Goal: Task Accomplishment & Management: Use online tool/utility

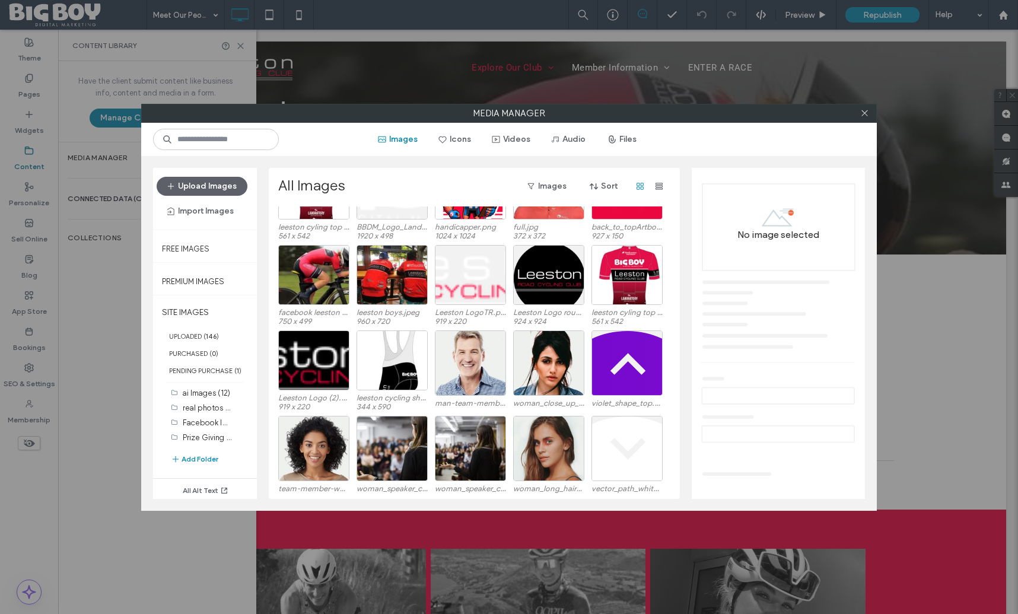
scroll to position [585, 0]
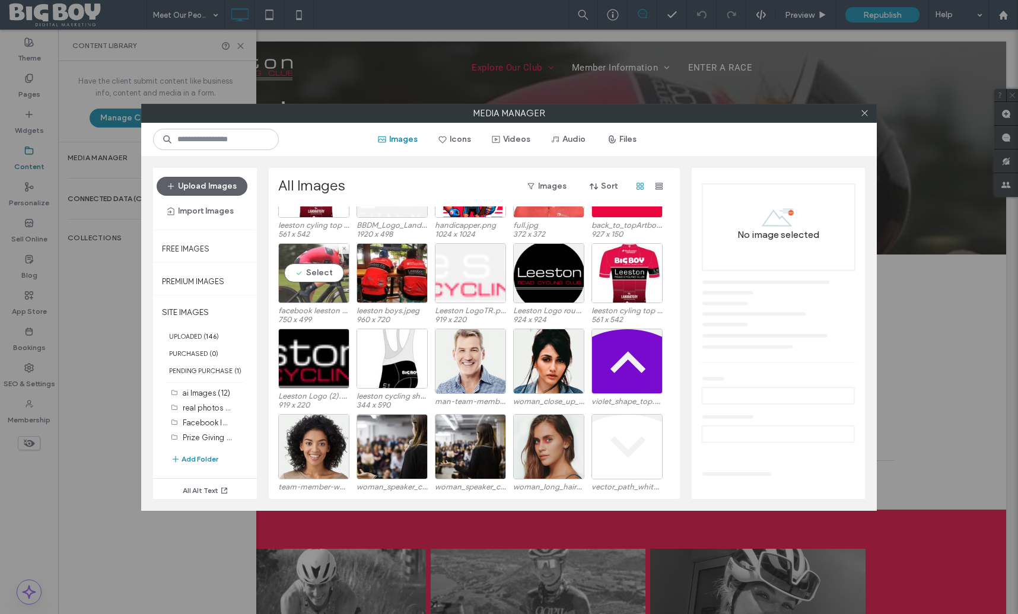
click at [312, 270] on div "Select" at bounding box center [313, 273] width 71 height 60
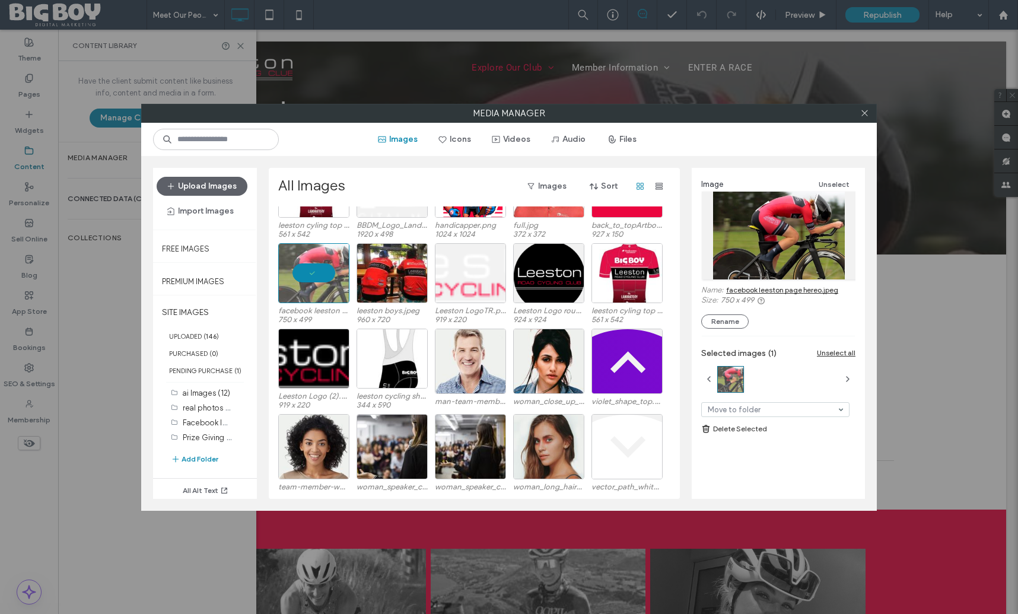
click at [768, 288] on link "facebook leeston page hereo.jpeg" at bounding box center [782, 289] width 112 height 9
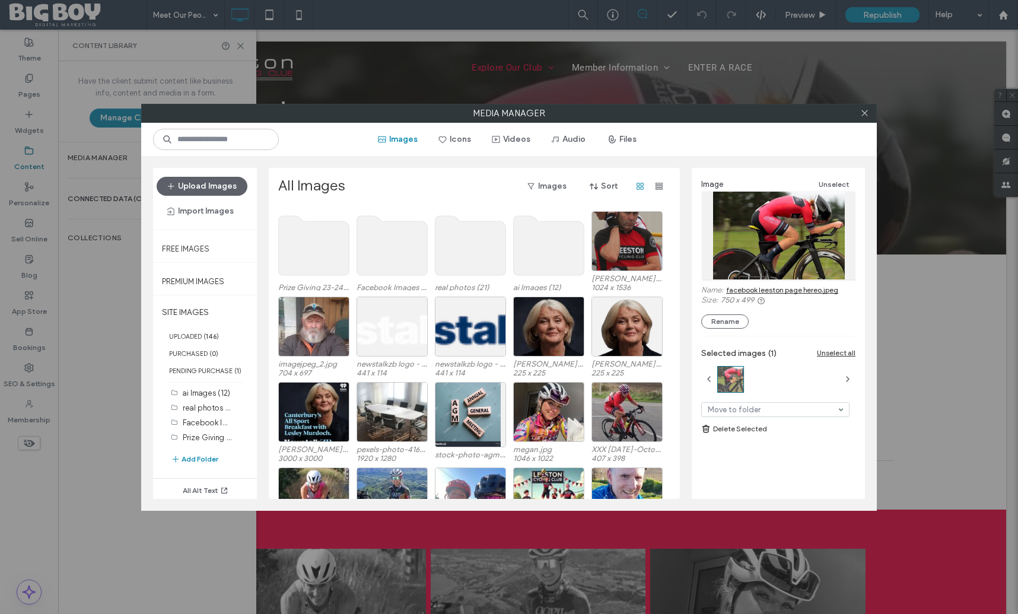
scroll to position [0, 0]
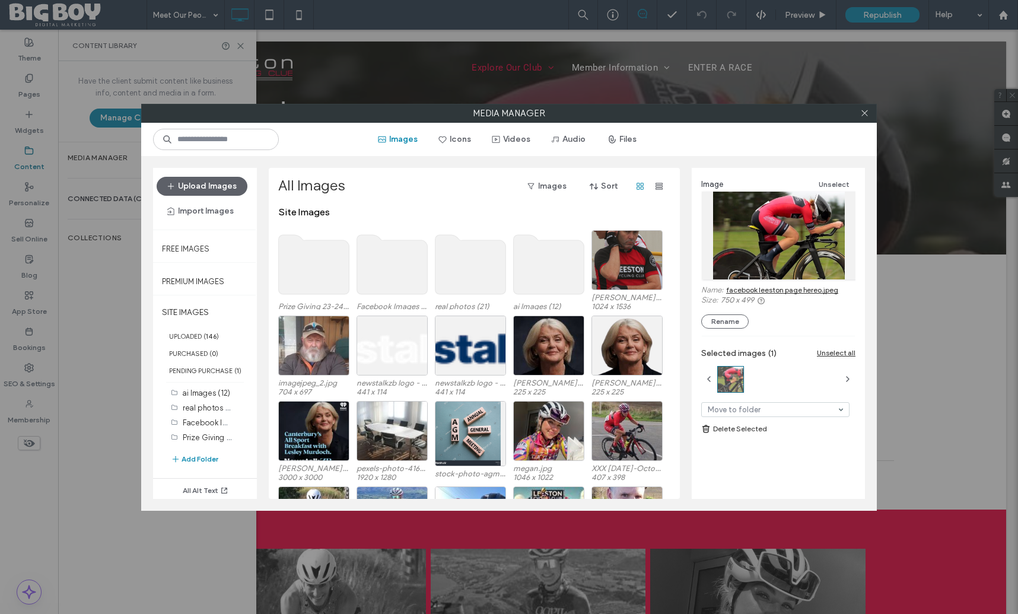
click at [390, 277] on use at bounding box center [392, 264] width 71 height 59
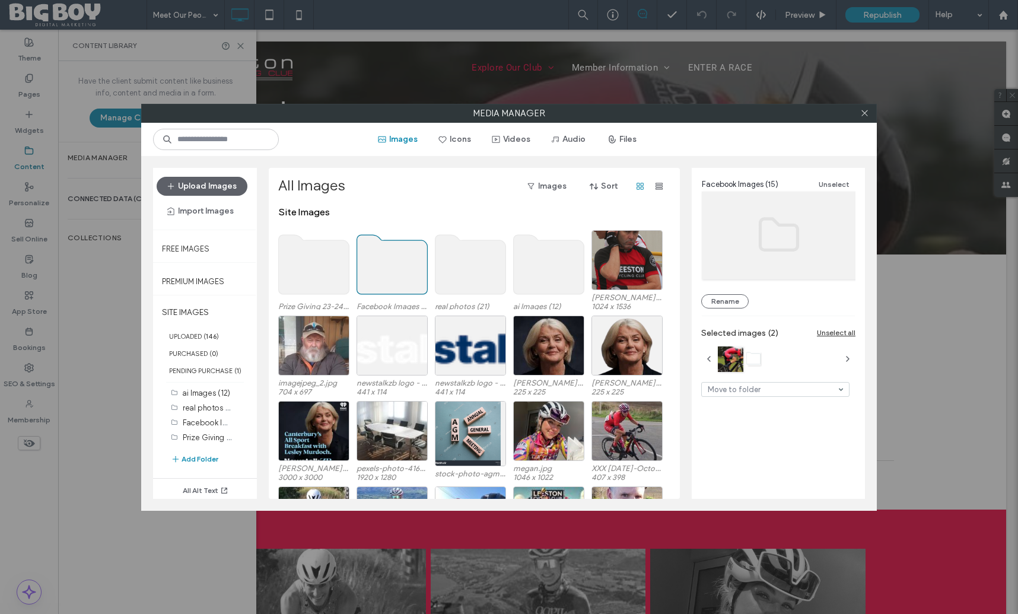
click at [390, 277] on use at bounding box center [392, 264] width 71 height 59
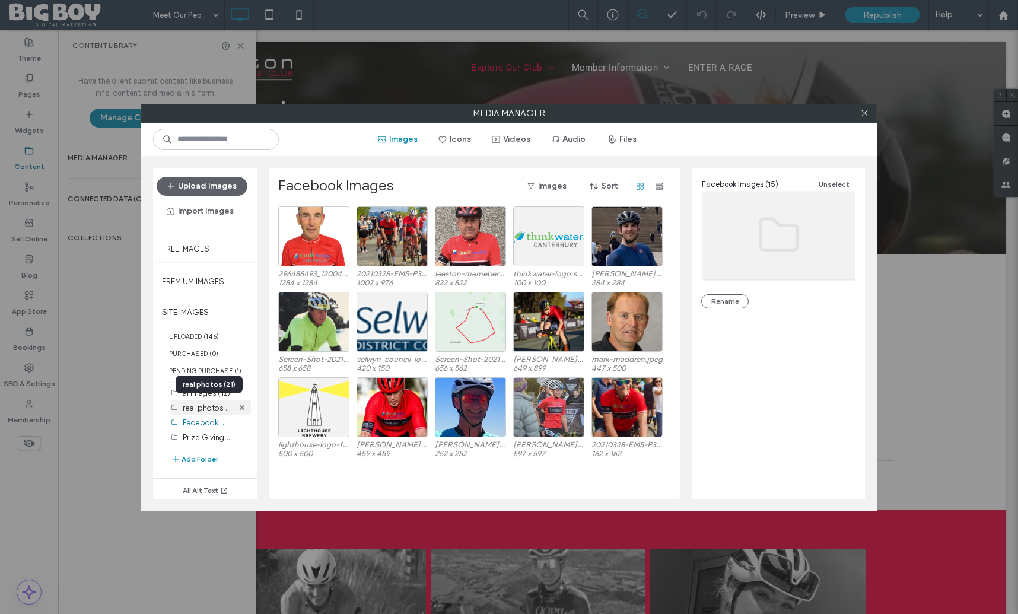
click at [199, 408] on label "real photos (21)" at bounding box center [210, 407] width 55 height 11
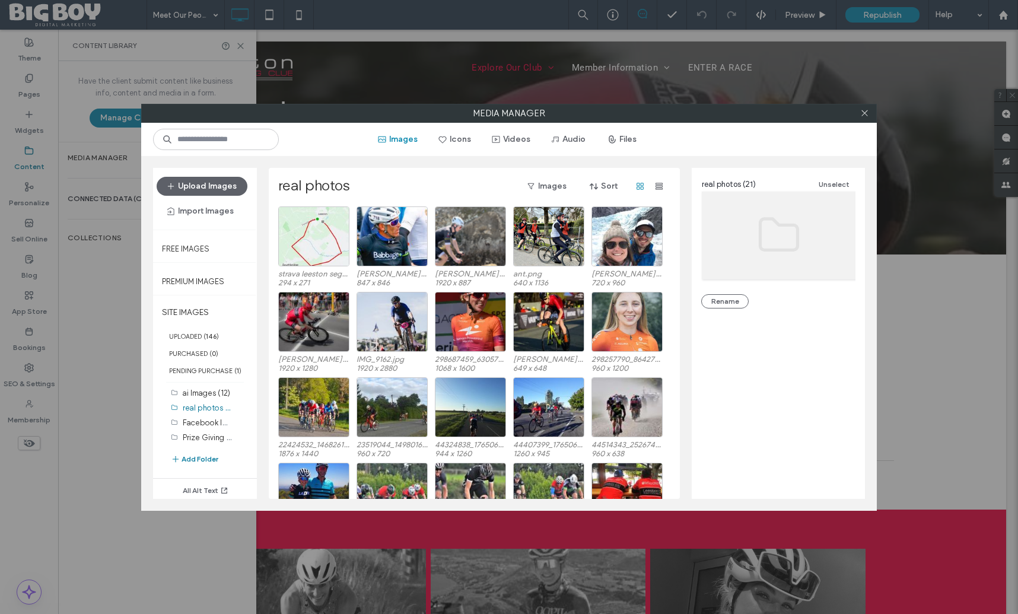
click at [197, 459] on button "Add Folder" at bounding box center [194, 459] width 47 height 14
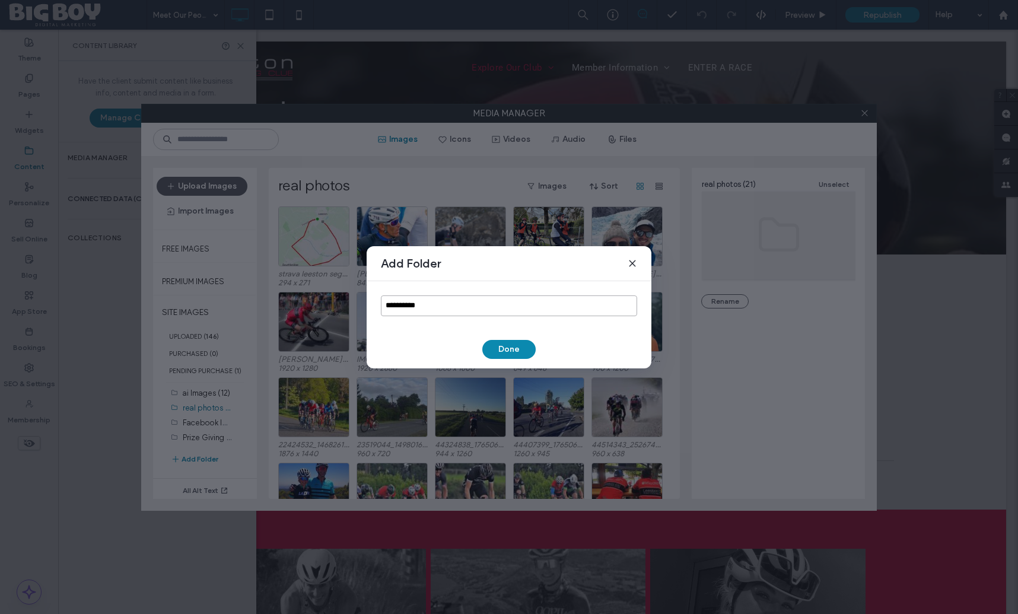
drag, startPoint x: 457, startPoint y: 308, endPoint x: 379, endPoint y: 306, distance: 77.7
click at [379, 306] on div "**********" at bounding box center [509, 305] width 285 height 49
type input "**********"
click at [518, 351] on button "Done" at bounding box center [508, 349] width 53 height 19
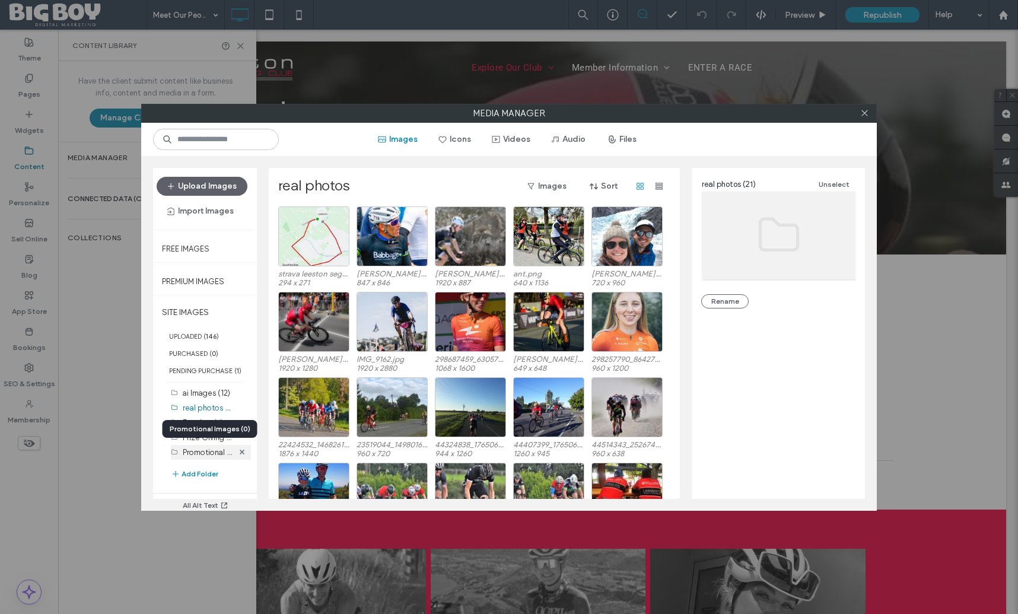
click at [208, 453] on label "Promotional Images (0)" at bounding box center [224, 451] width 82 height 11
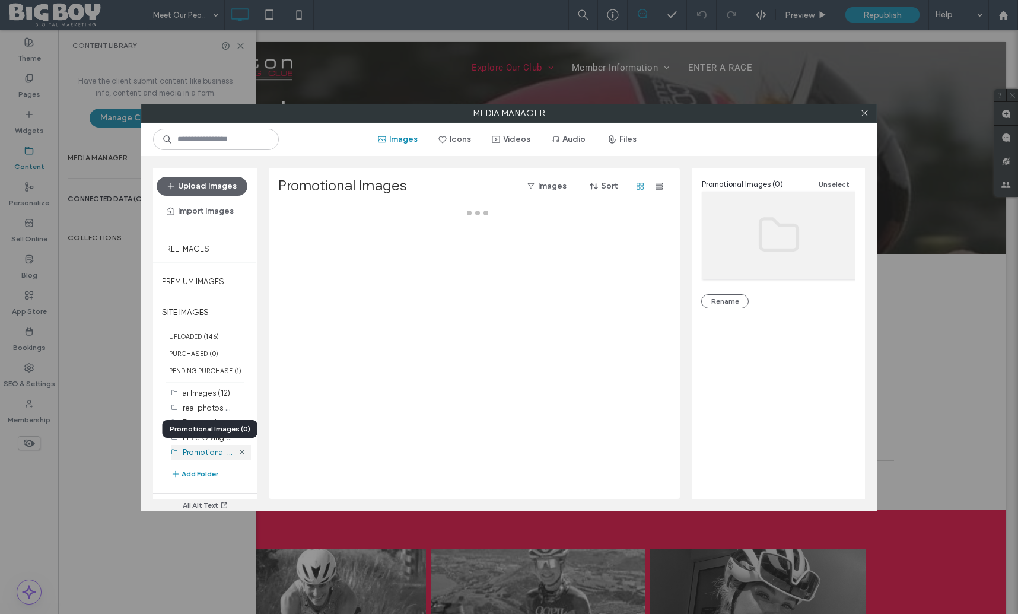
click at [208, 453] on label "Promotional Images (0)" at bounding box center [224, 451] width 82 height 11
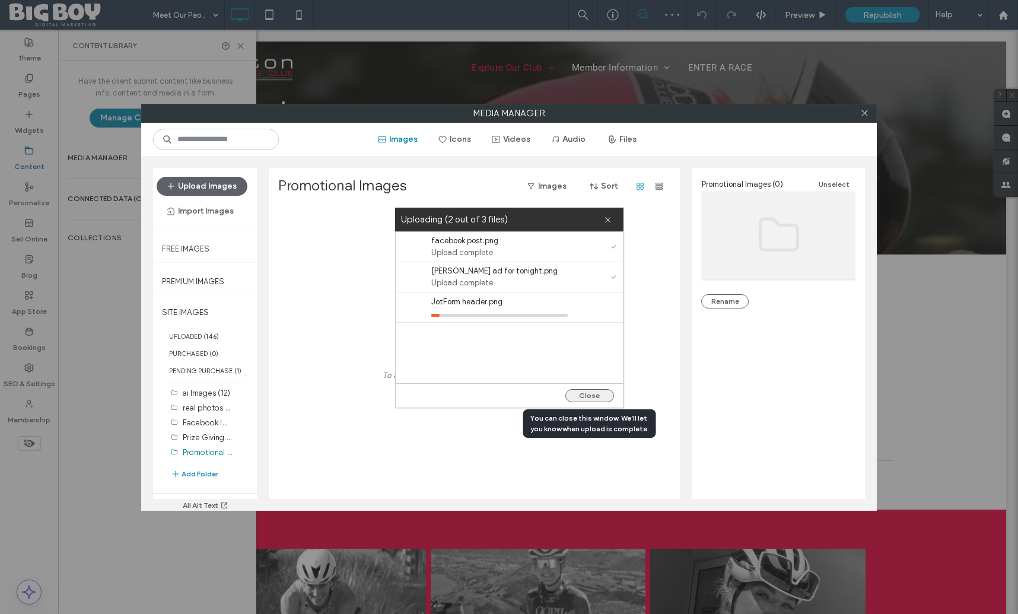
click at [591, 395] on button "Close" at bounding box center [589, 395] width 49 height 13
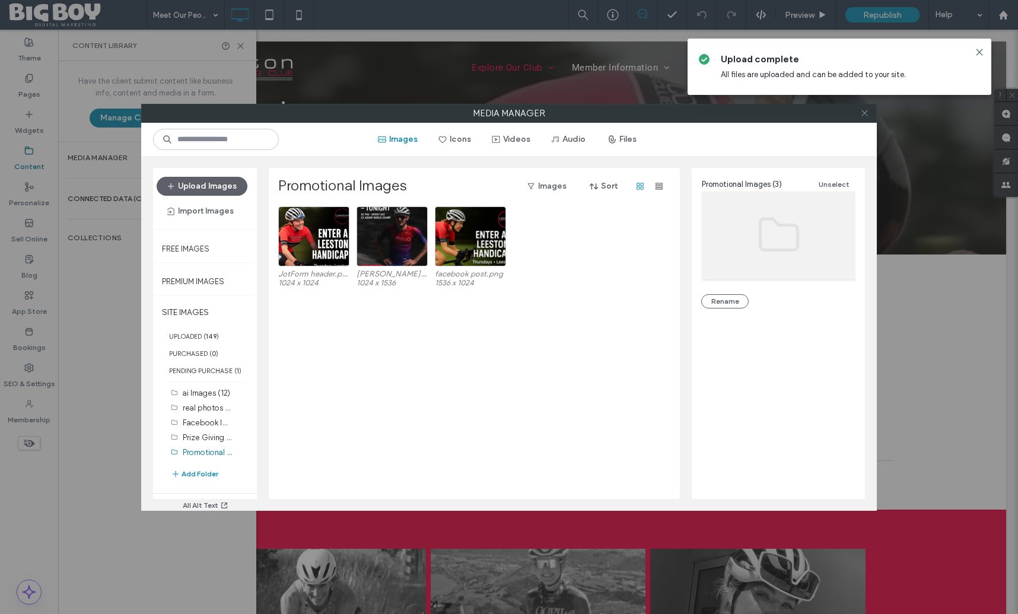
click at [866, 112] on icon at bounding box center [864, 113] width 9 height 9
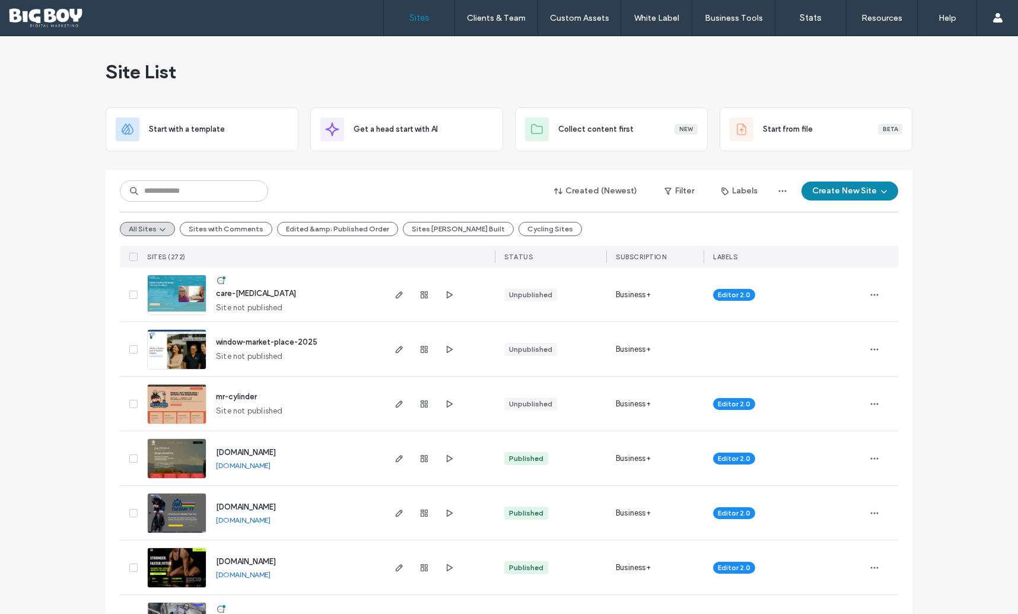
click at [185, 347] on img at bounding box center [177, 370] width 58 height 81
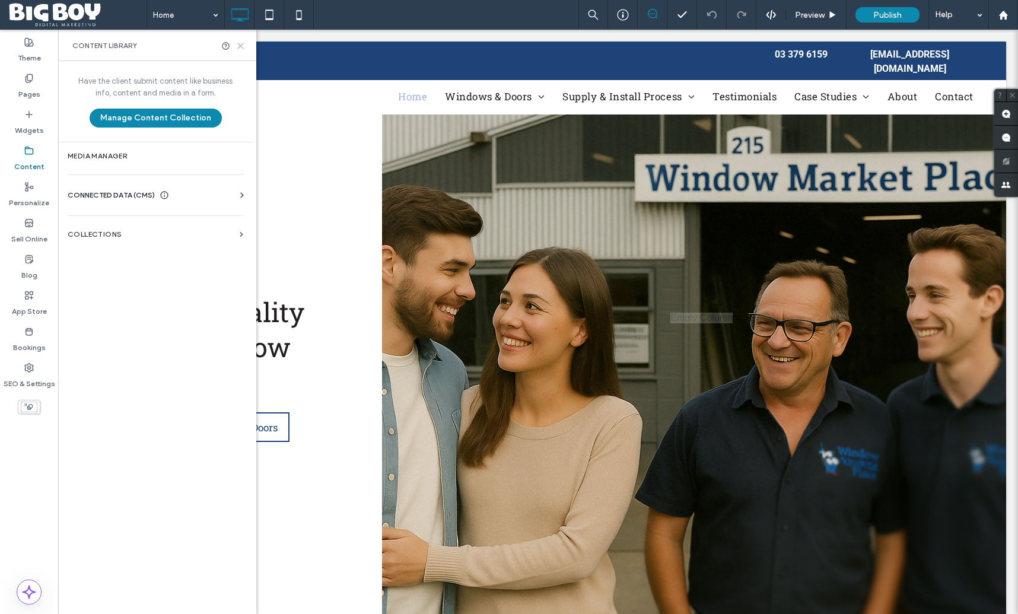
click at [242, 44] on icon at bounding box center [240, 46] width 9 height 9
